Goal: Find specific page/section: Find specific page/section

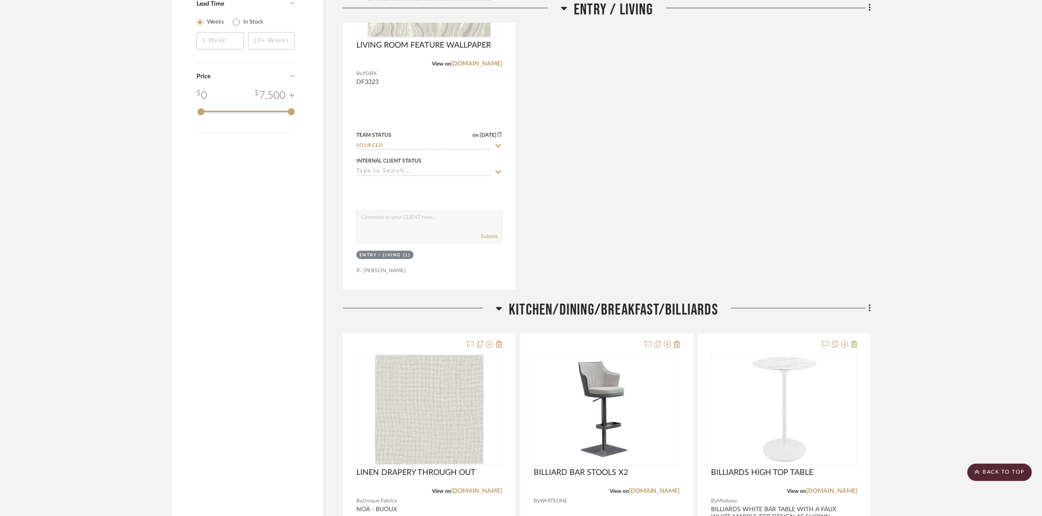
scroll to position [1419, 0]
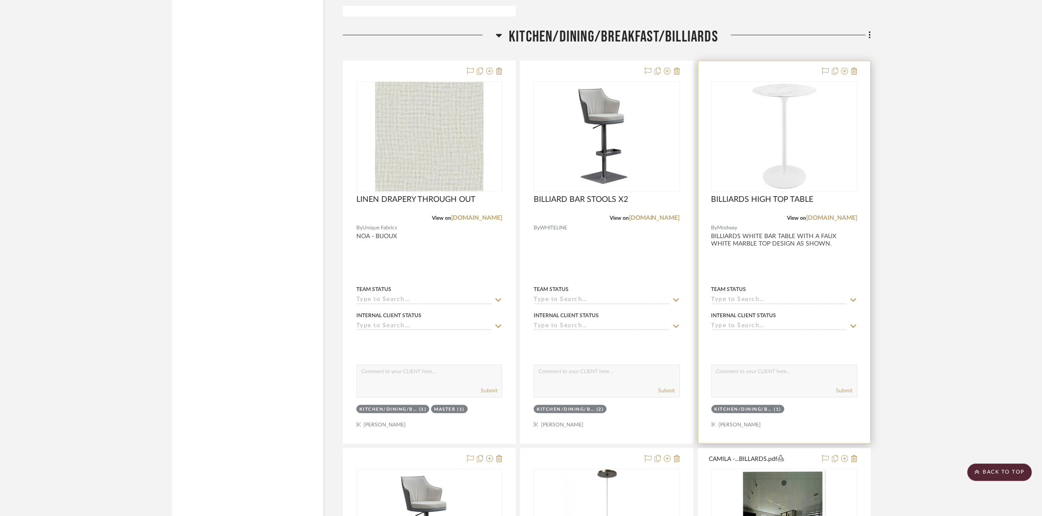
click at [0, 0] on img at bounding box center [0, 0] width 0 height 0
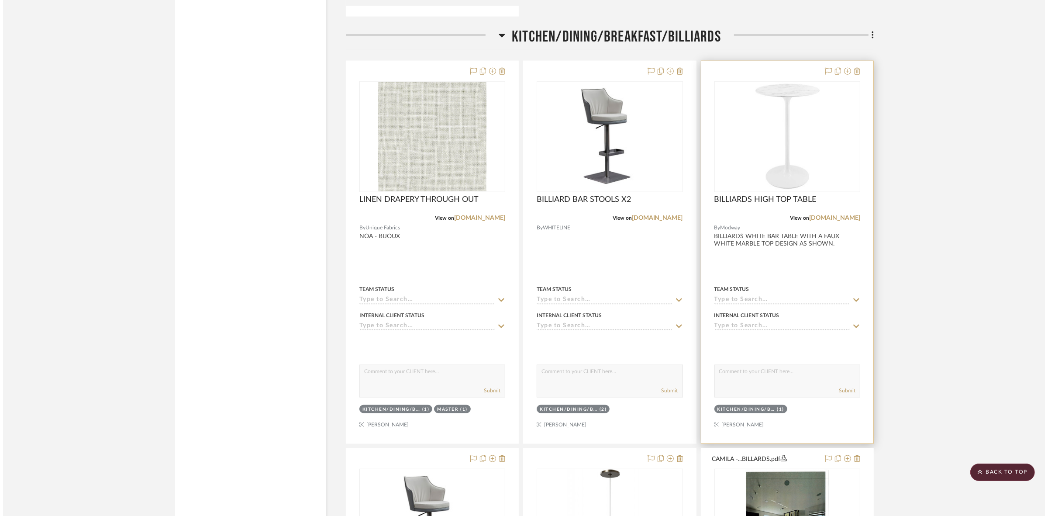
scroll to position [0, 0]
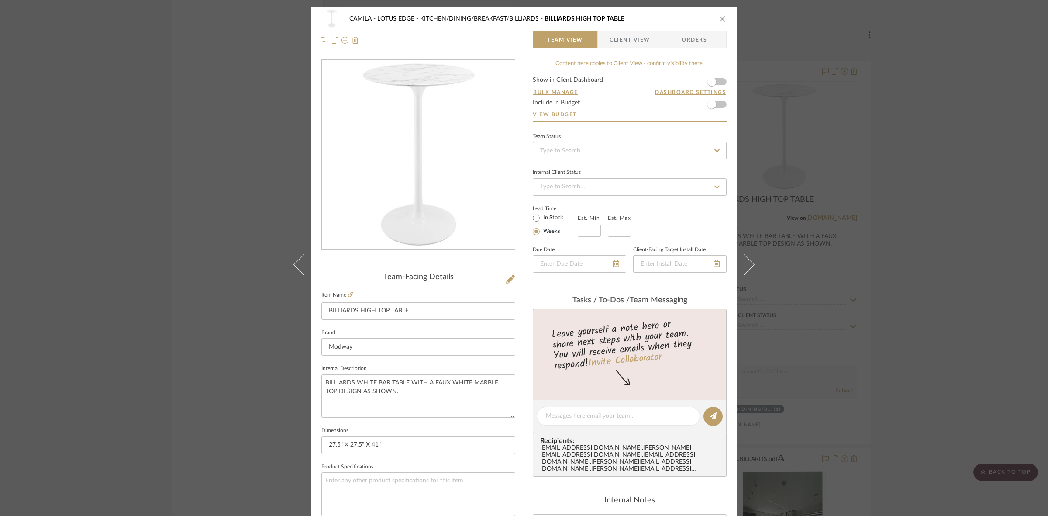
click at [186, 255] on div "CAMILA - LOTUS EDGE KITCHEN/DINING/BREAKFAST/BILLIARDS BILLIARDS HIGH TOP TABLE…" at bounding box center [524, 258] width 1048 height 516
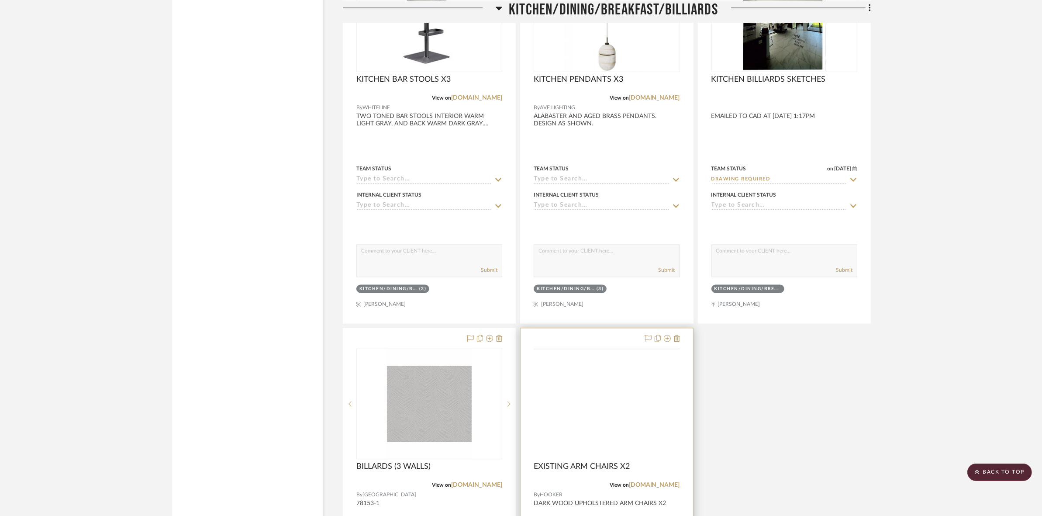
scroll to position [2019, 0]
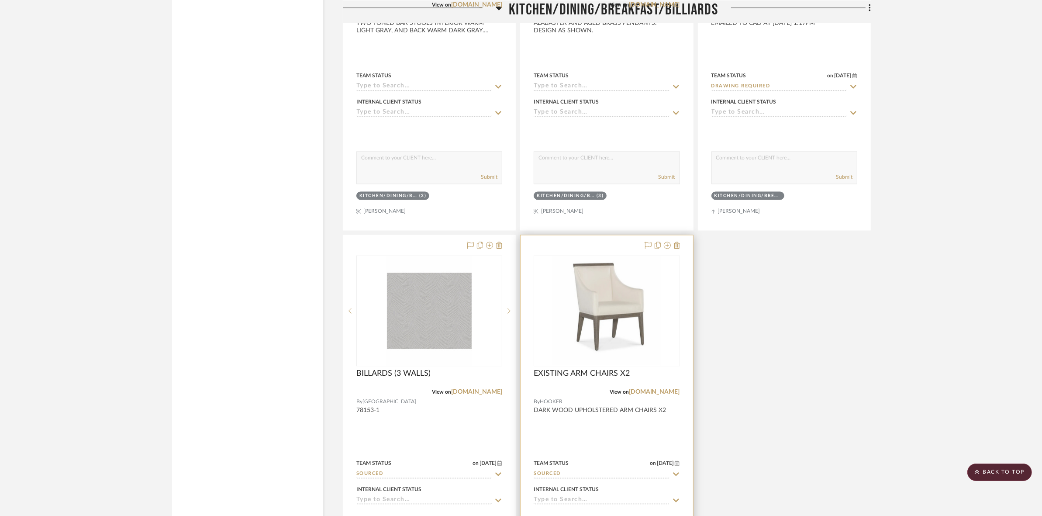
click at [597, 319] on img "0" at bounding box center [606, 310] width 109 height 109
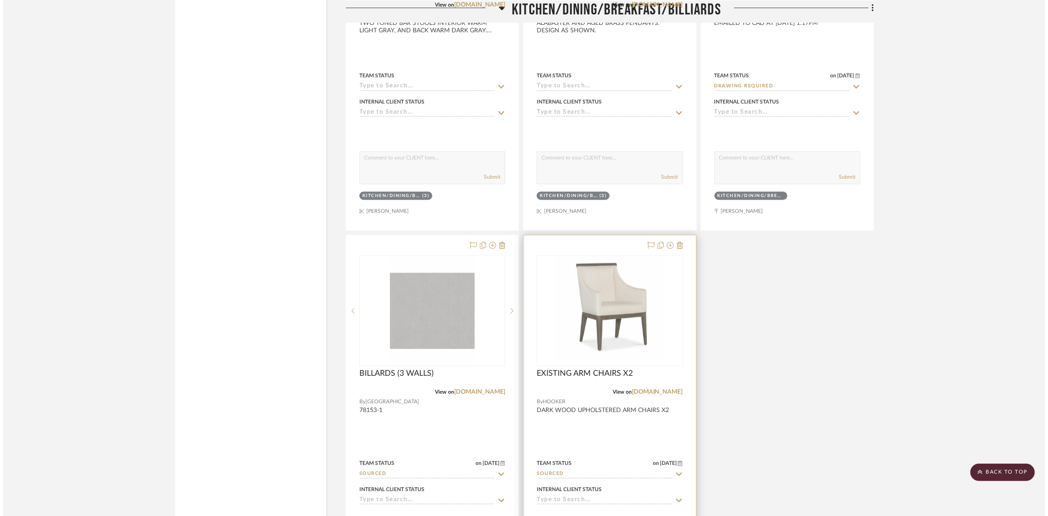
scroll to position [0, 0]
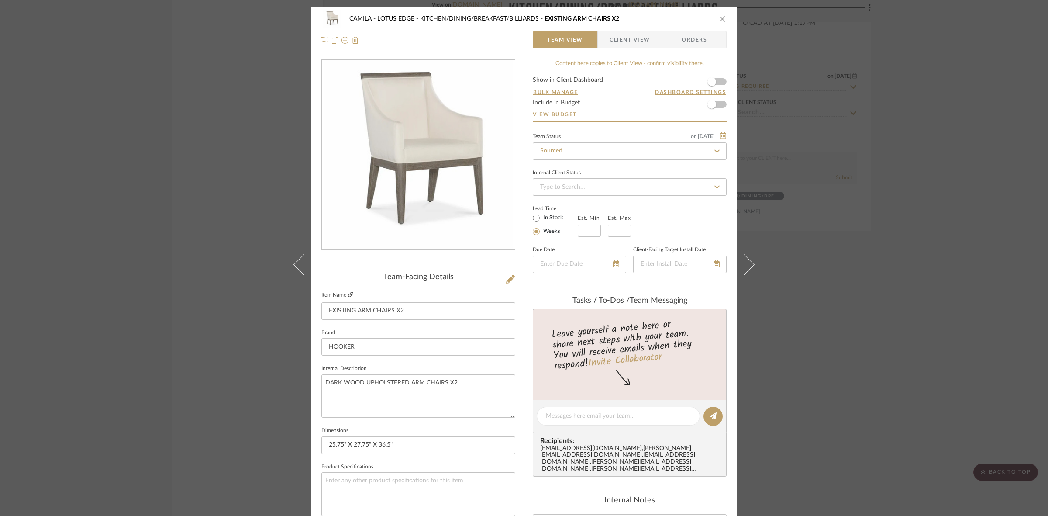
click at [348, 293] on icon at bounding box center [350, 294] width 5 height 5
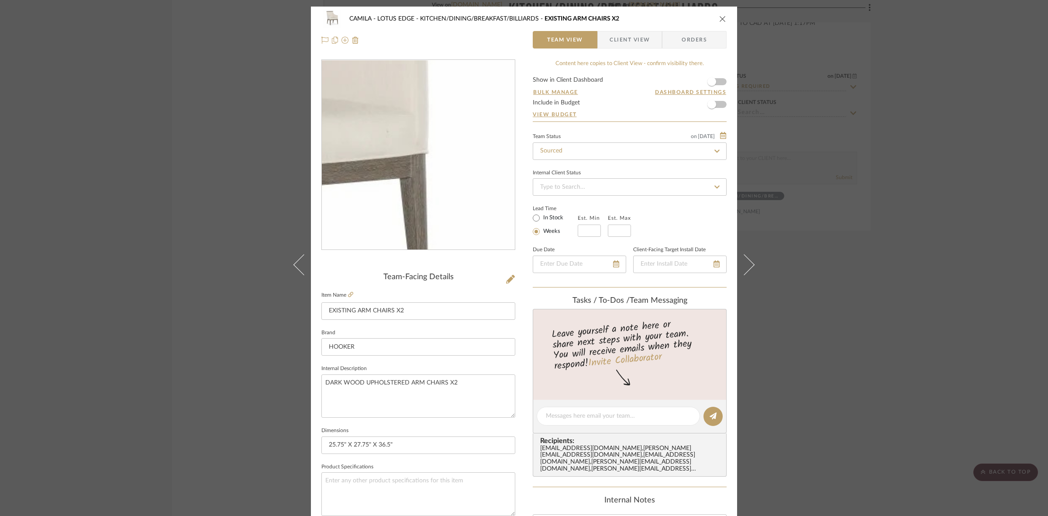
click at [476, 158] on img "0" at bounding box center [417, 154] width 189 height 189
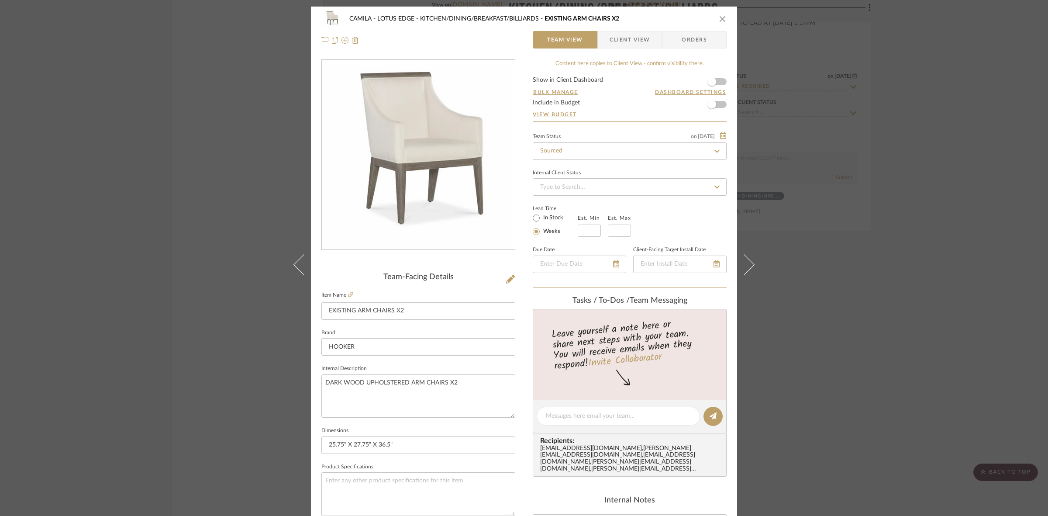
click at [134, 198] on div "CAMILA - LOTUS EDGE KITCHEN/DINING/BREAKFAST/BILLIARDS EXISTING ARM CHAIRS X2 T…" at bounding box center [524, 258] width 1048 height 516
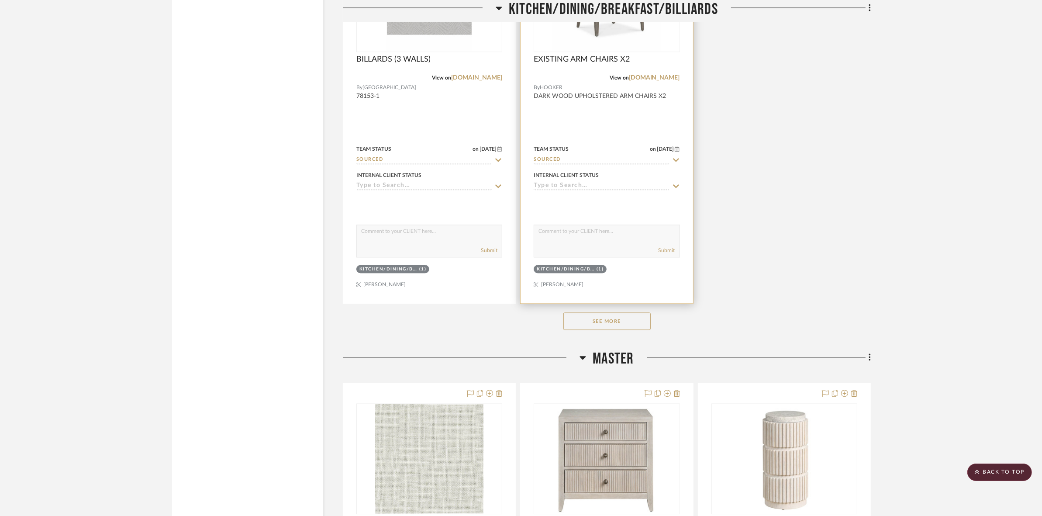
scroll to position [2346, 0]
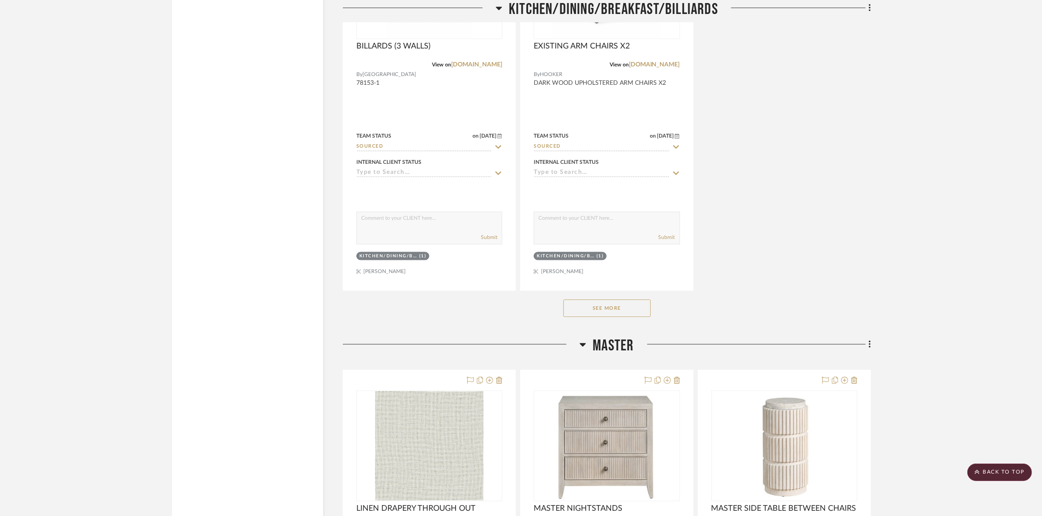
click at [621, 314] on button "See More" at bounding box center [606, 307] width 87 height 17
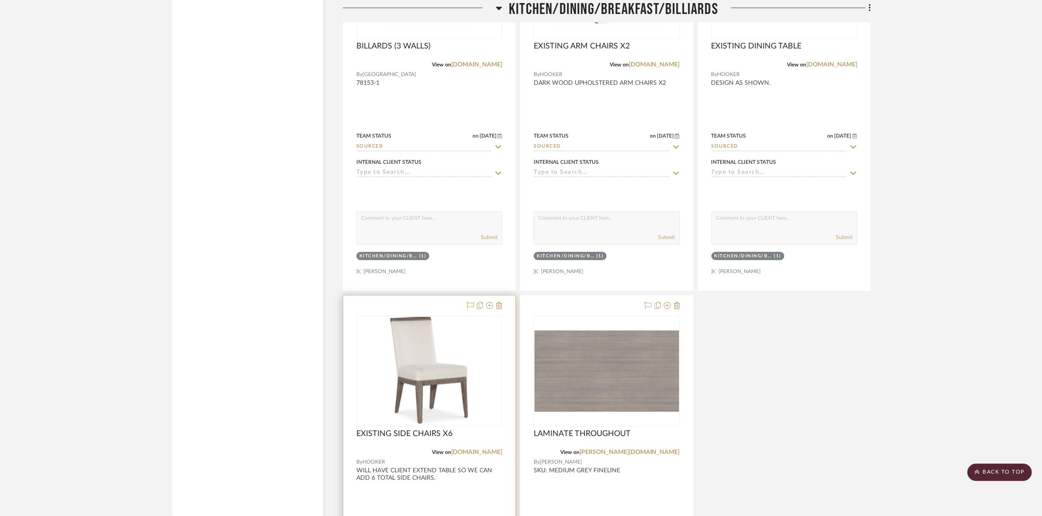
click at [411, 378] on img "0" at bounding box center [429, 370] width 144 height 108
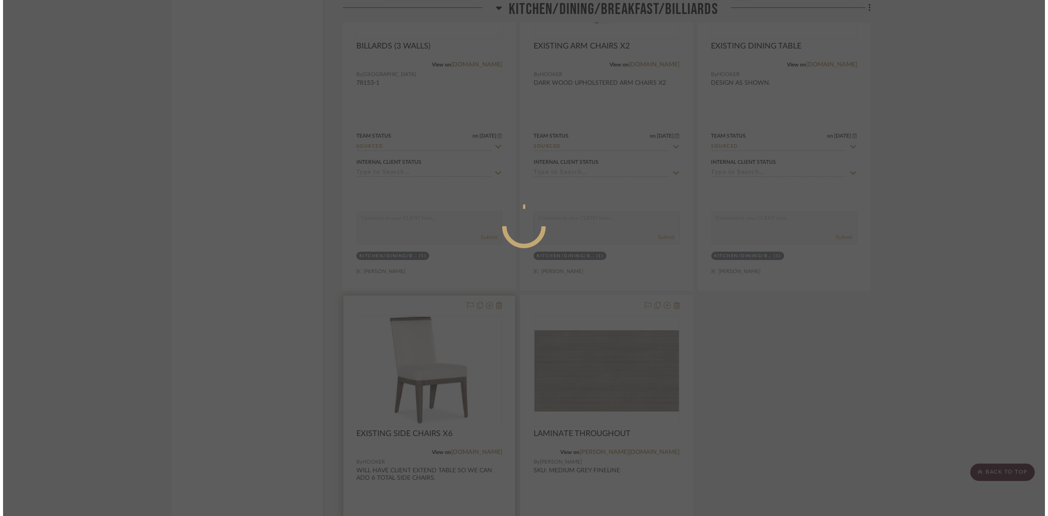
scroll to position [0, 0]
